Goal: Information Seeking & Learning: Learn about a topic

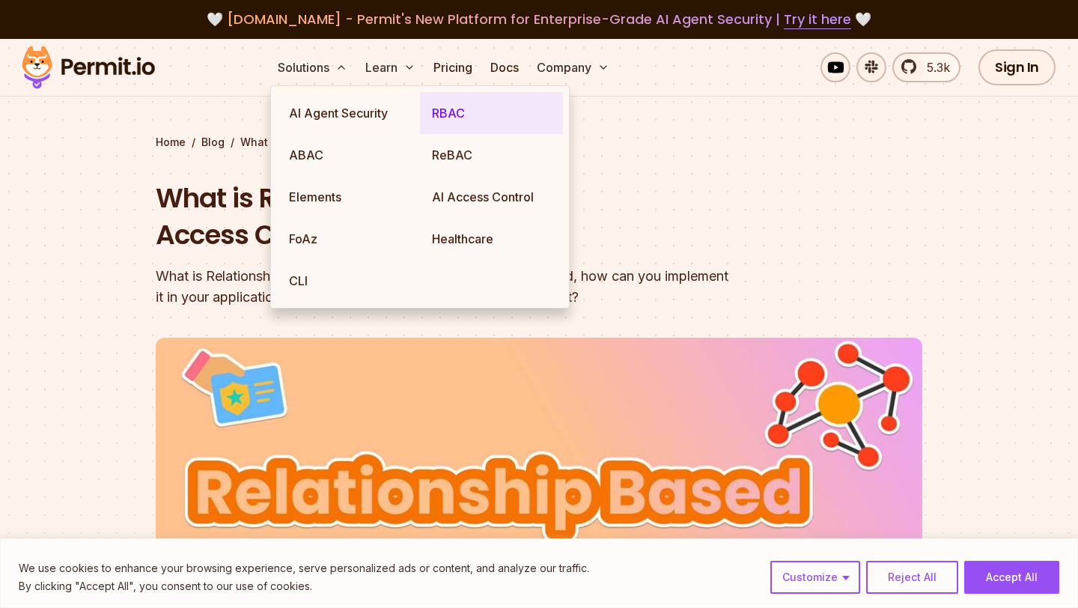
click at [443, 118] on link "RBAC" at bounding box center [491, 113] width 143 height 42
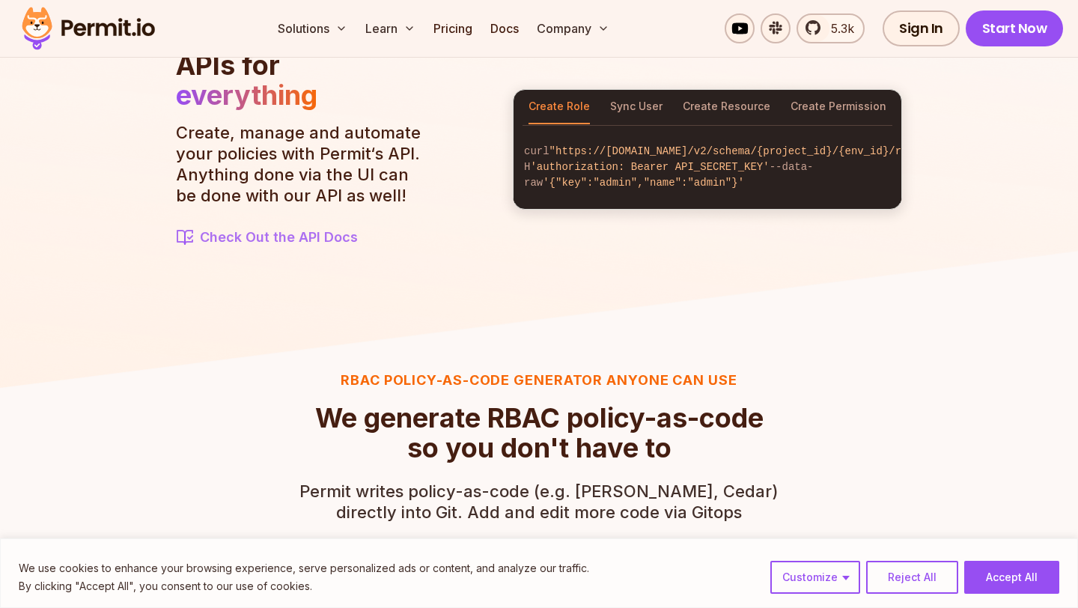
scroll to position [1605, 0]
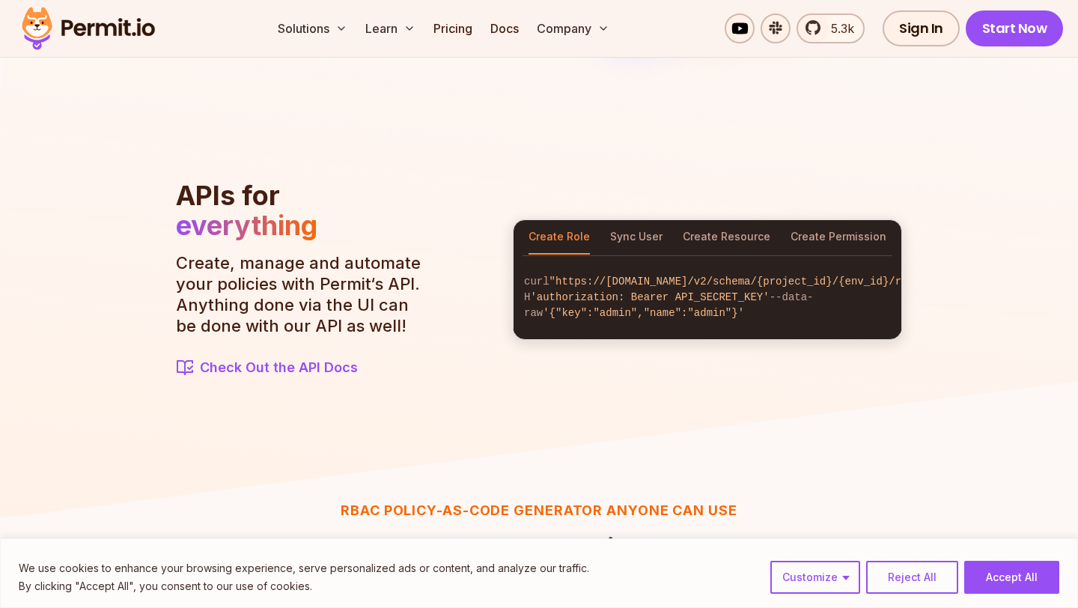
click at [302, 371] on span "Check Out the API Docs" at bounding box center [279, 367] width 158 height 21
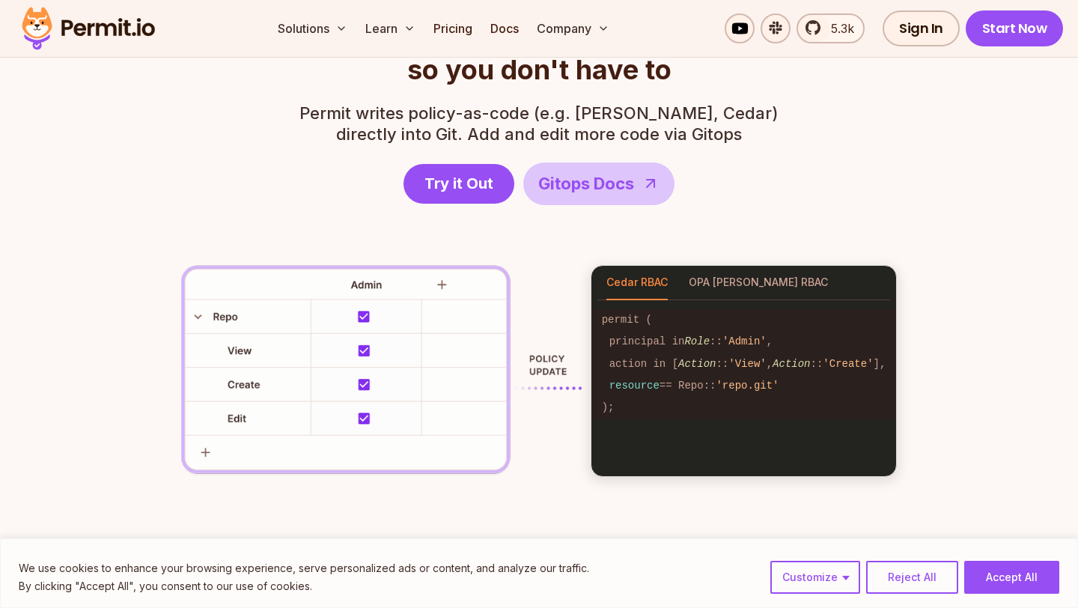
scroll to position [2172, 0]
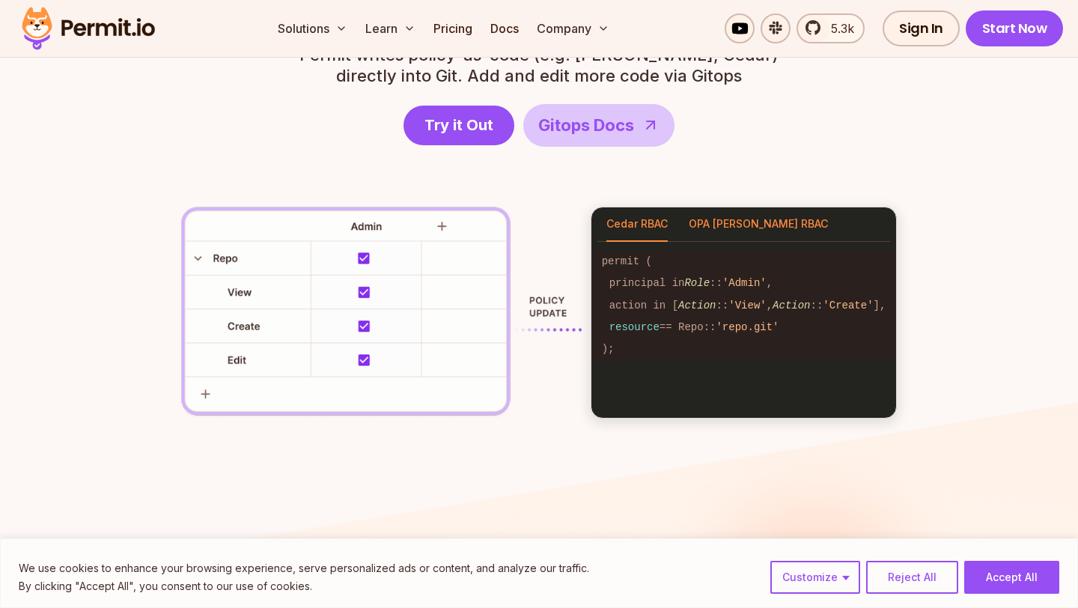
click at [726, 231] on button "OPA [PERSON_NAME] RBAC" at bounding box center [758, 224] width 139 height 34
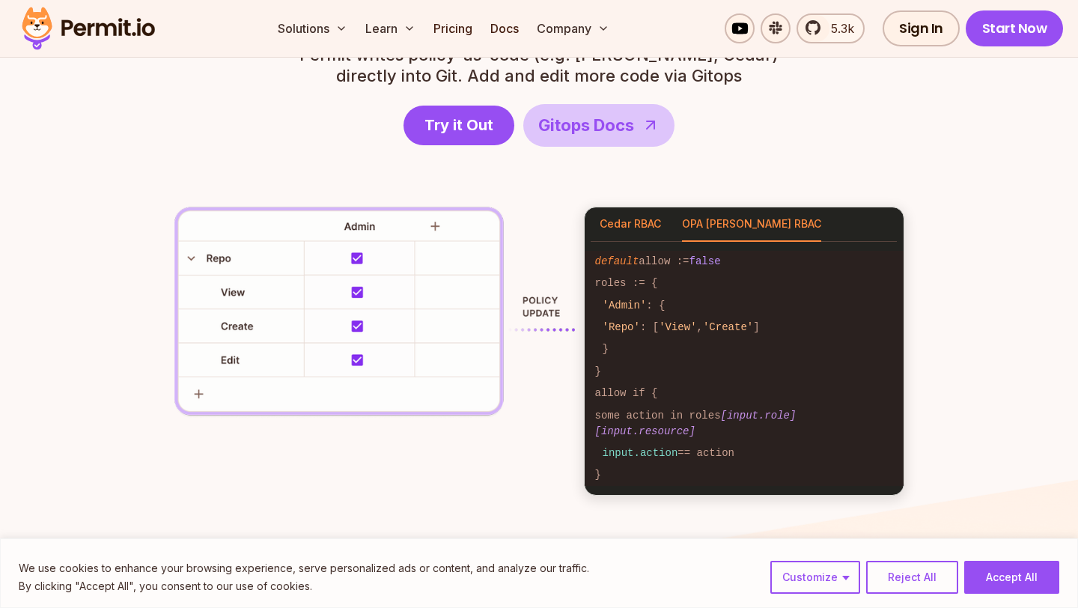
click at [612, 224] on button "Cedar RBAC" at bounding box center [629, 224] width 61 height 34
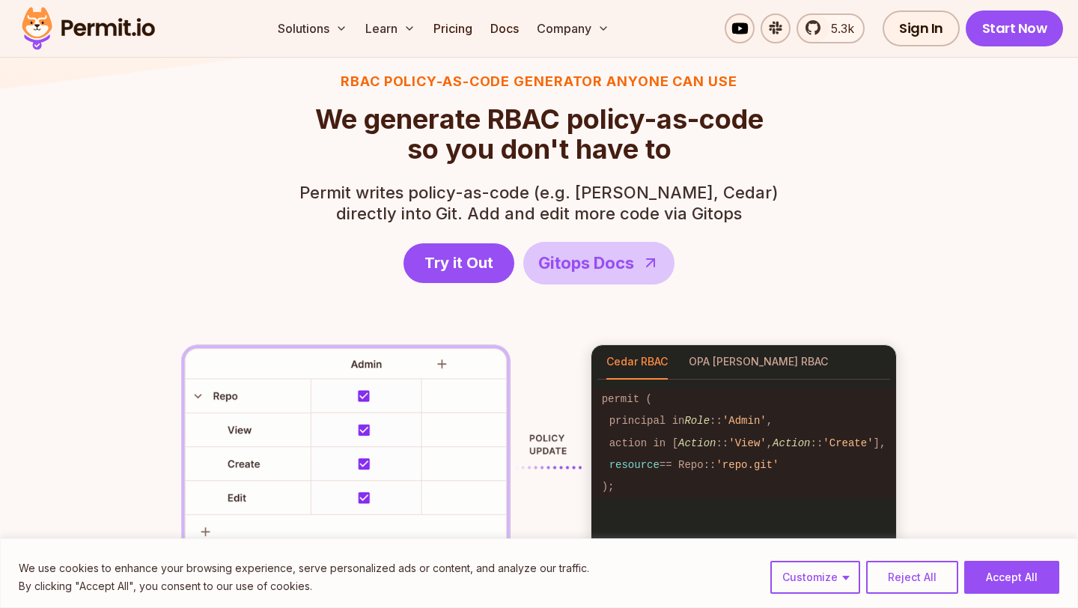
scroll to position [2226, 0]
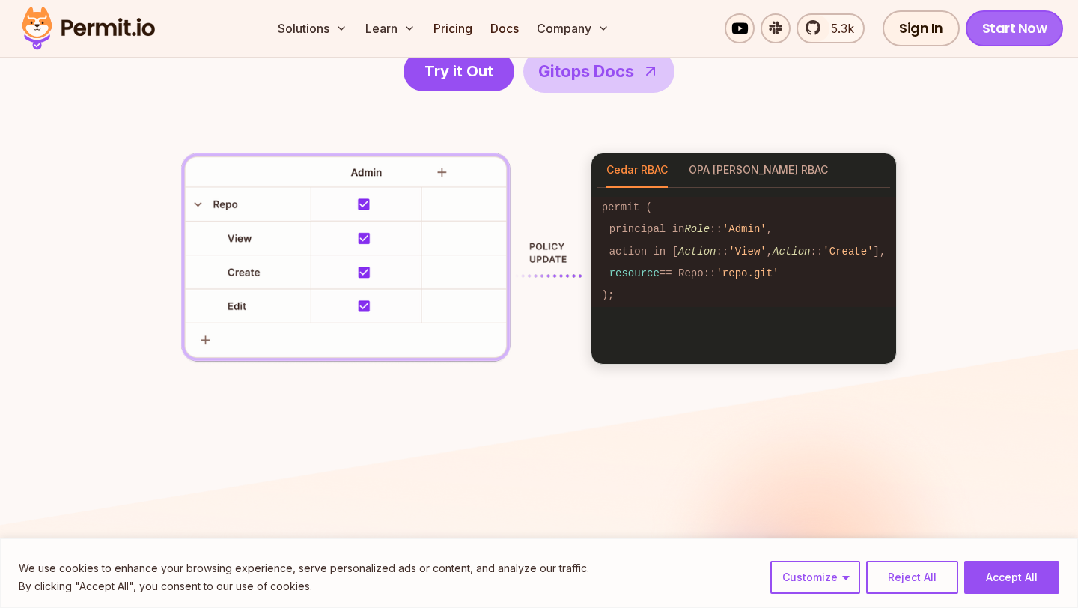
click at [1004, 39] on link "Start Now" at bounding box center [1014, 28] width 98 height 36
